Goal: Information Seeking & Learning: Learn about a topic

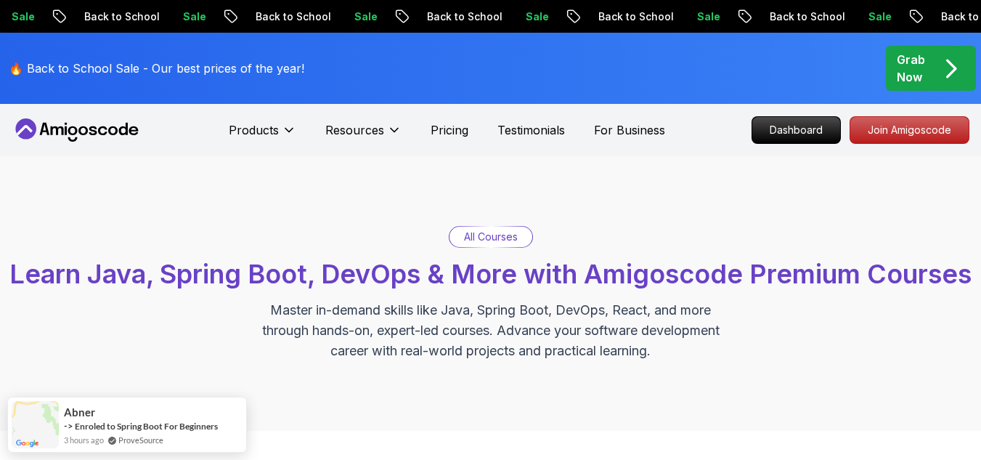
click at [773, 135] on p "Dashboard" at bounding box center [797, 130] width 84 height 25
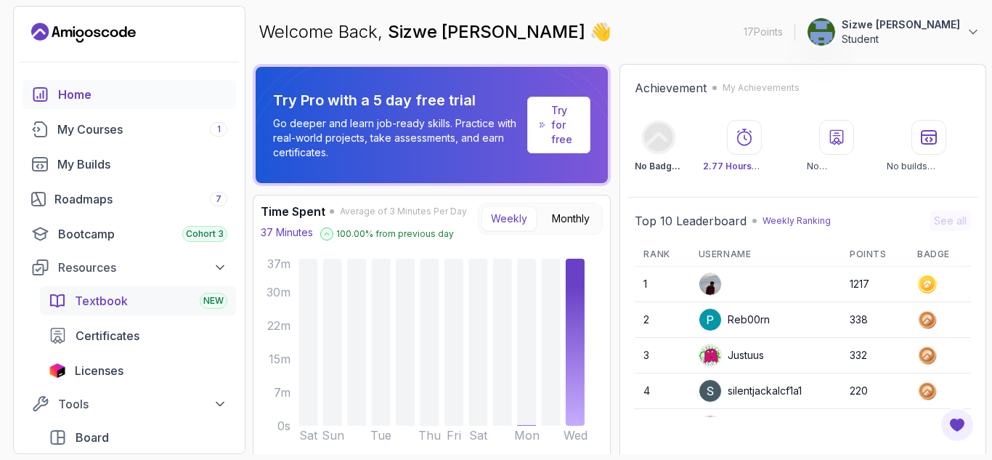
click at [181, 295] on div "Textbook NEW" at bounding box center [151, 300] width 153 height 17
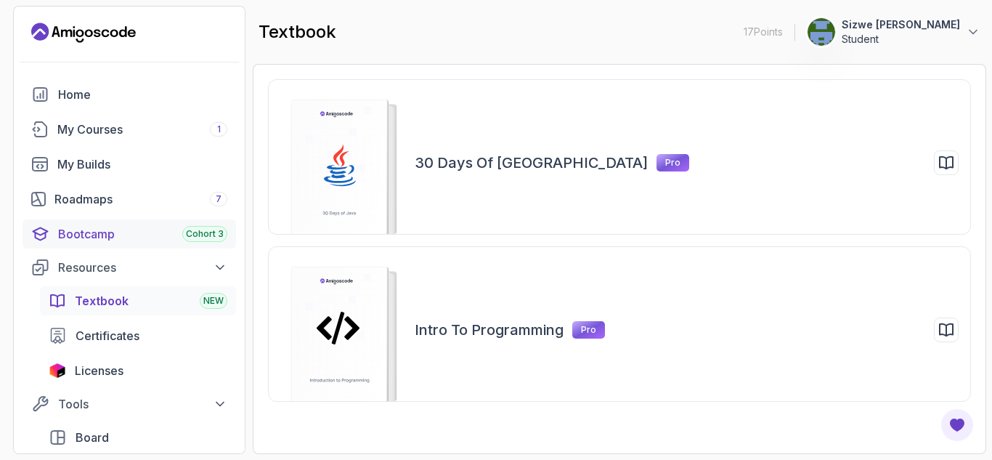
click at [162, 228] on div "Bootcamp Cohort 3" at bounding box center [142, 233] width 169 height 17
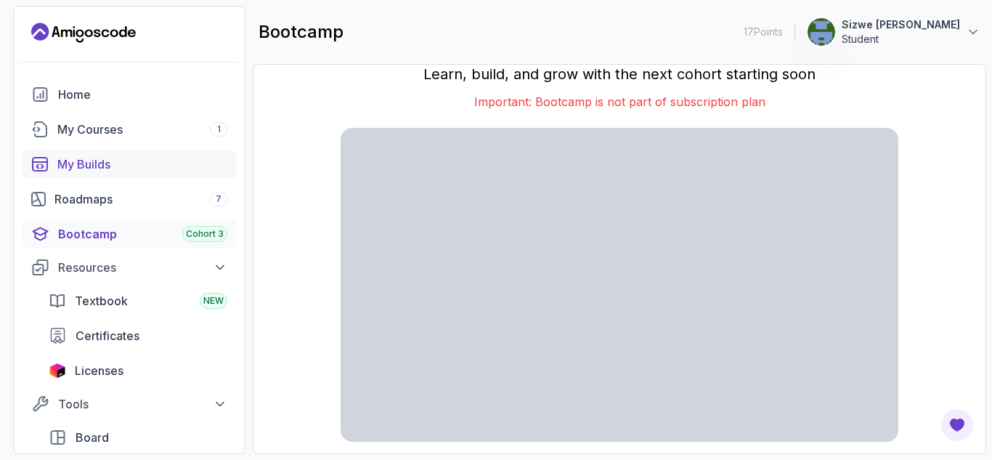
click at [146, 154] on link "My Builds" at bounding box center [130, 164] width 214 height 29
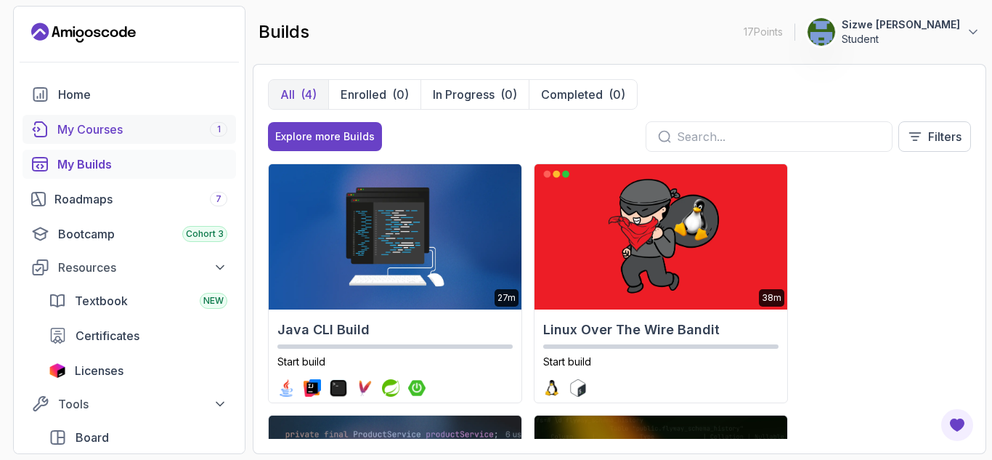
click at [116, 120] on link "My Courses 1" at bounding box center [130, 129] width 214 height 29
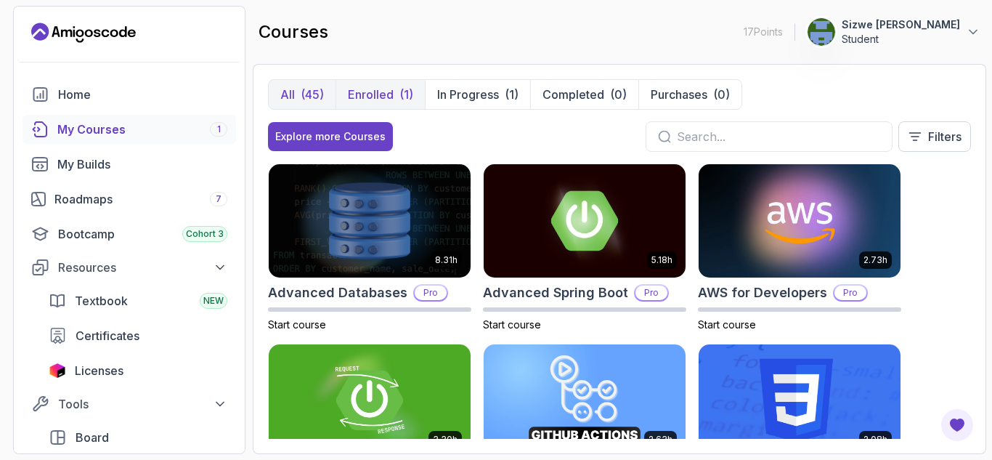
click at [384, 85] on button "Enrolled (1)" at bounding box center [380, 94] width 89 height 29
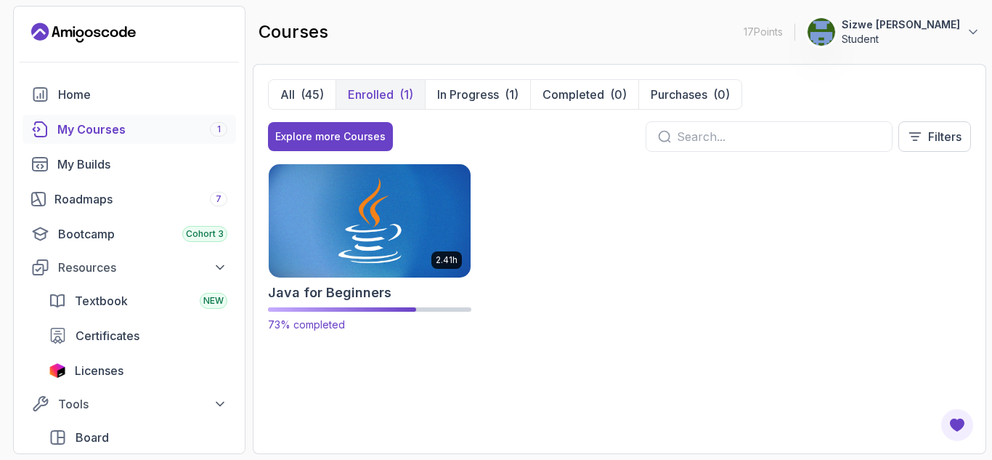
click at [393, 217] on img at bounding box center [370, 220] width 212 height 118
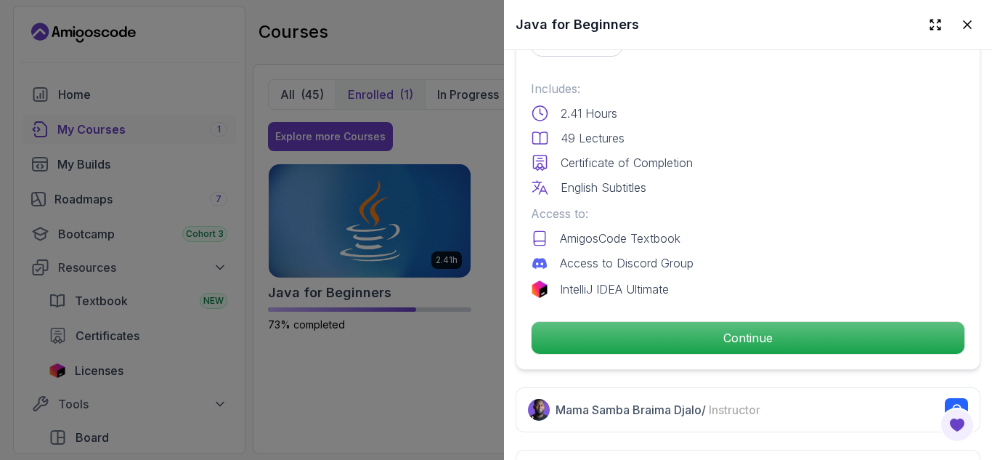
scroll to position [378, 0]
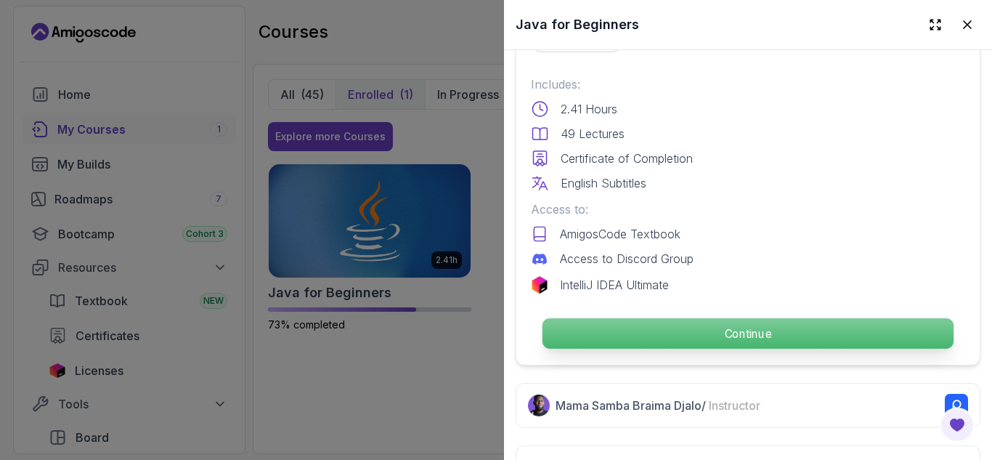
click at [693, 338] on p "Continue" at bounding box center [747, 333] width 411 height 31
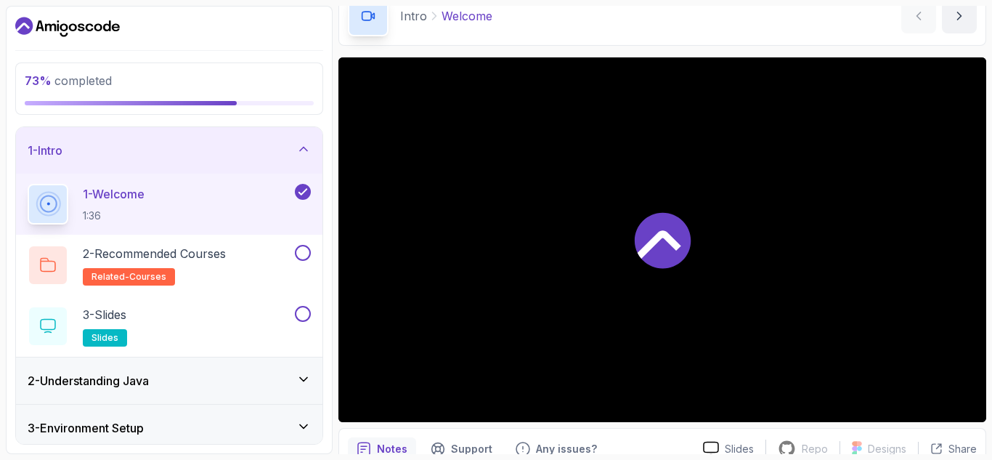
scroll to position [141, 0]
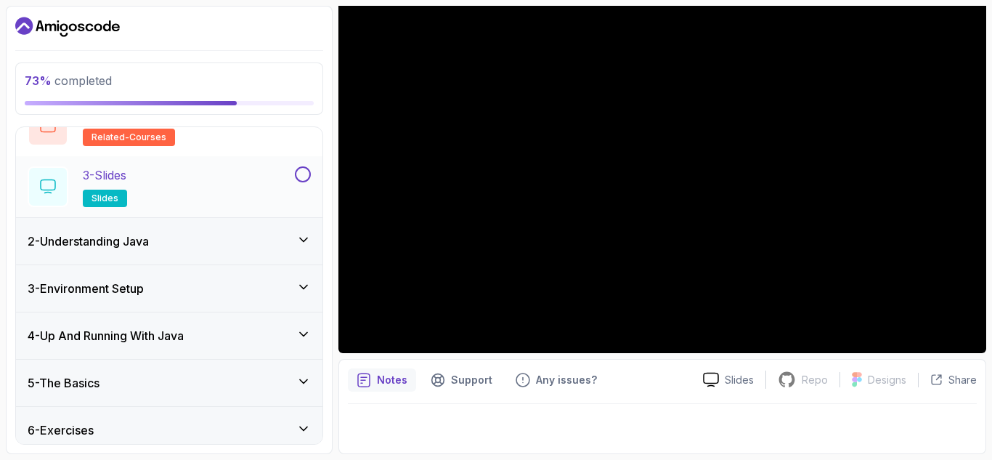
scroll to position [196, 0]
